Goal: Communication & Community: Answer question/provide support

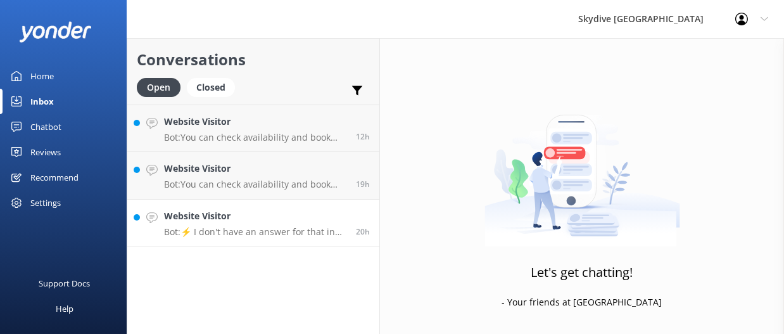
click at [283, 241] on link "Website Visitor Bot: ⚡ I don't have an answer for that in my knowledge base. Pl…" at bounding box center [253, 222] width 252 height 47
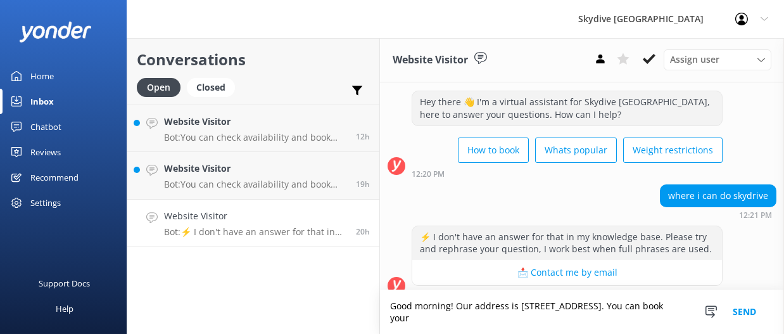
scroll to position [37, 0]
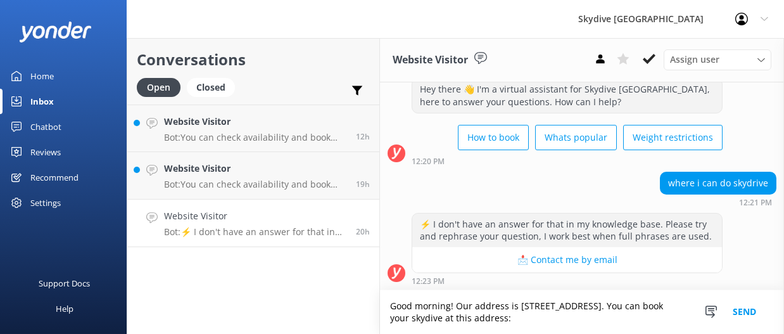
drag, startPoint x: 524, startPoint y: 322, endPoint x: 469, endPoint y: 319, distance: 54.5
click at [469, 319] on textarea "Good morning! Our address is [STREET_ADDRESS]. You can book your skydive at thi…" at bounding box center [582, 312] width 404 height 44
paste textarea "[URL][DOMAIN_NAME]"
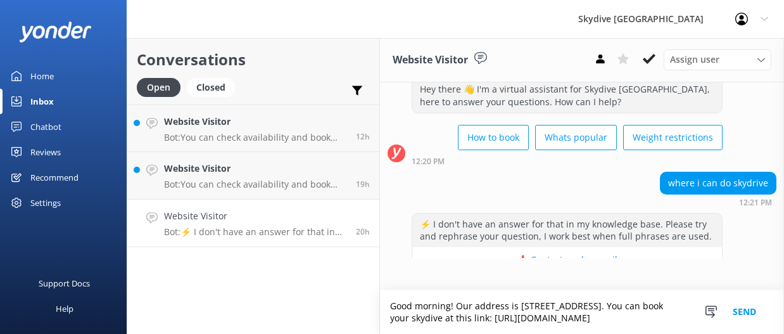
type textarea "Good morning! Our address is [STREET_ADDRESS]. You can book your skydive at thi…"
click at [752, 301] on button "Send" at bounding box center [744, 312] width 47 height 44
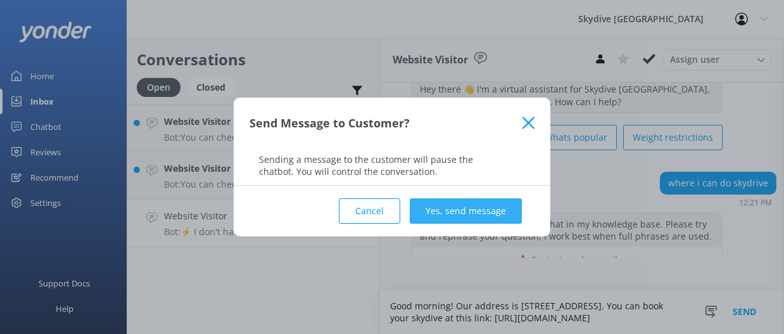
click at [486, 209] on button "Yes, send message" at bounding box center [466, 210] width 112 height 25
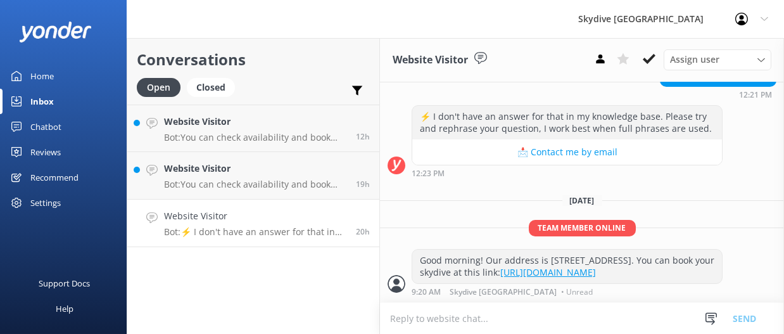
scroll to position [242, 0]
click at [231, 190] on link "Website Visitor Bot: You can check availability and book your skydiving experie…" at bounding box center [253, 175] width 252 height 47
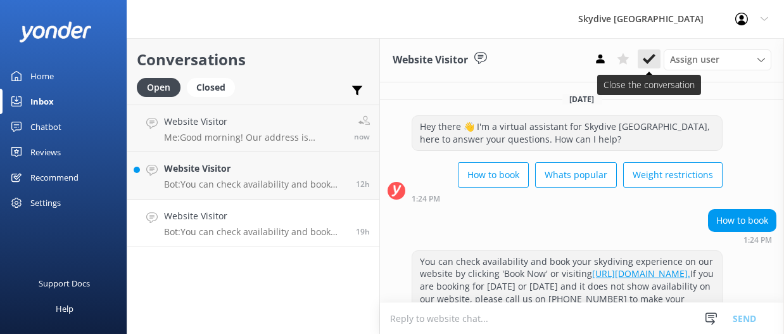
click at [646, 59] on icon at bounding box center [649, 59] width 13 height 13
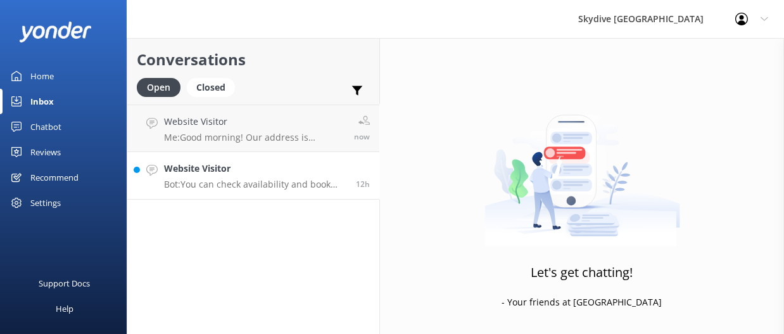
click at [277, 164] on h4 "Website Visitor" at bounding box center [255, 168] width 182 height 14
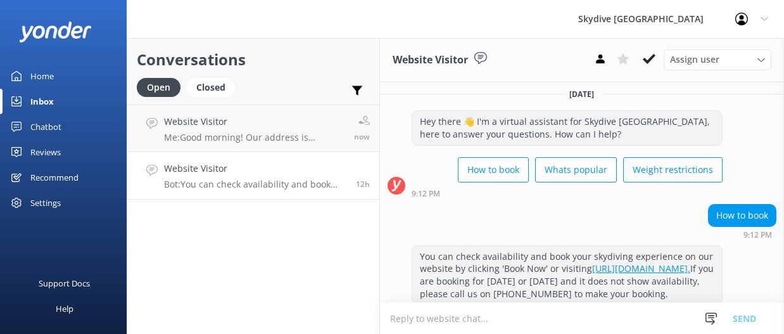
scroll to position [90, 0]
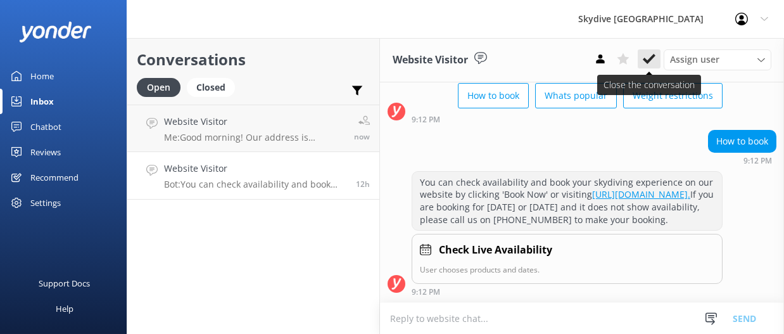
click at [648, 67] on button at bounding box center [649, 58] width 23 height 19
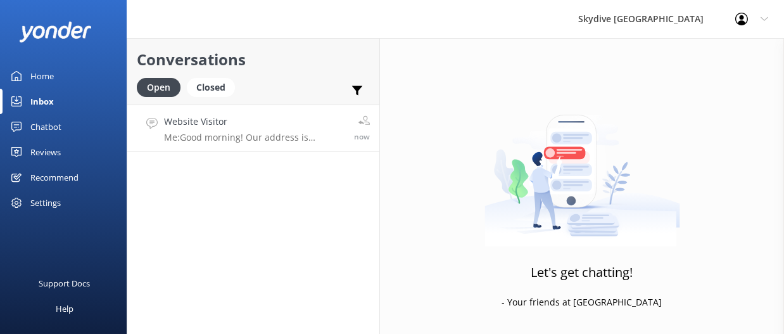
click at [275, 111] on link "Website Visitor Me: Good morning! Our address is [STREET_ADDRESS]. You can book…" at bounding box center [253, 127] width 252 height 47
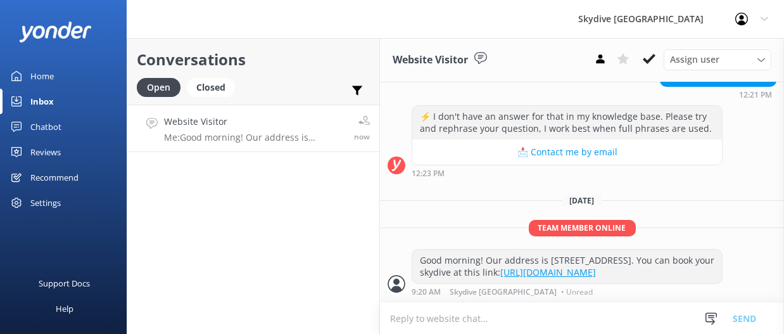
scroll to position [242, 0]
